Goal: Find specific page/section: Find specific page/section

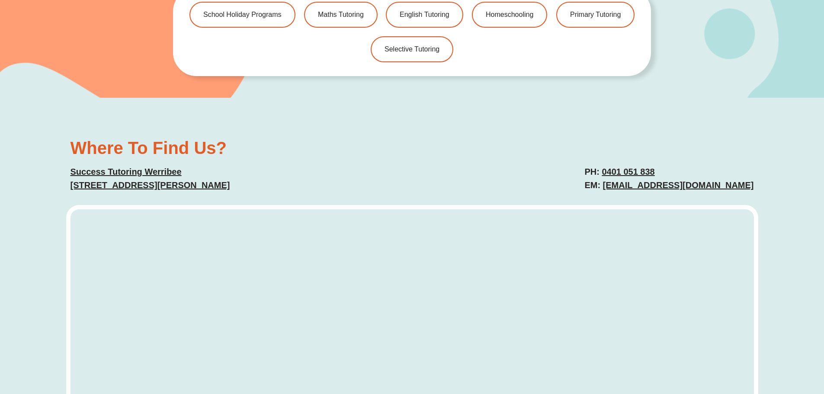
scroll to position [2076, 0]
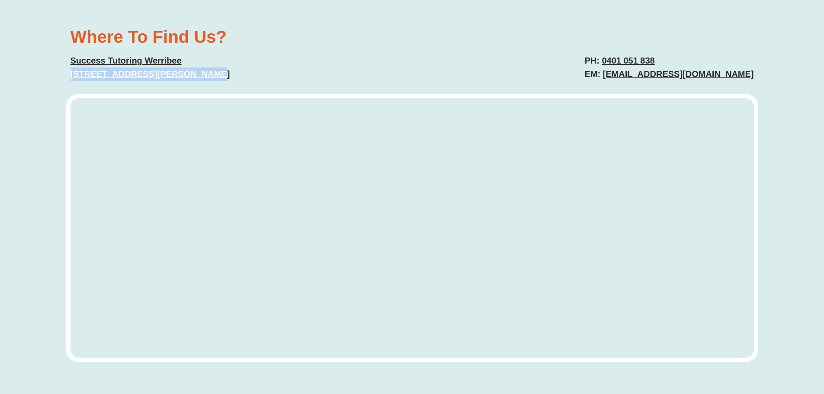
drag, startPoint x: 194, startPoint y: 73, endPoint x: 71, endPoint y: 74, distance: 122.4
click at [71, 74] on p "Success Tutoring Werribee 2 Bradfield Street, Werribee" at bounding box center [236, 67] width 333 height 27
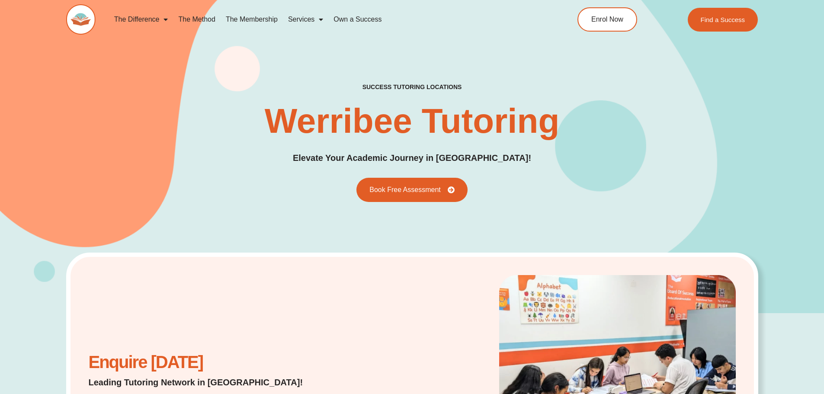
click at [134, 156] on div "success tutoring locations Werribee Tutoring Elevate Your Academic Journey in W…" at bounding box center [412, 142] width 692 height 119
